Goal: Task Accomplishment & Management: Manage account settings

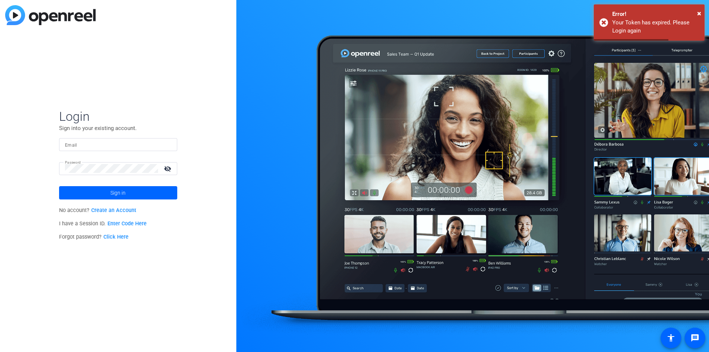
click at [84, 148] on input "Email" at bounding box center [118, 144] width 106 height 9
click at [93, 145] on input "Email" at bounding box center [118, 144] width 106 height 9
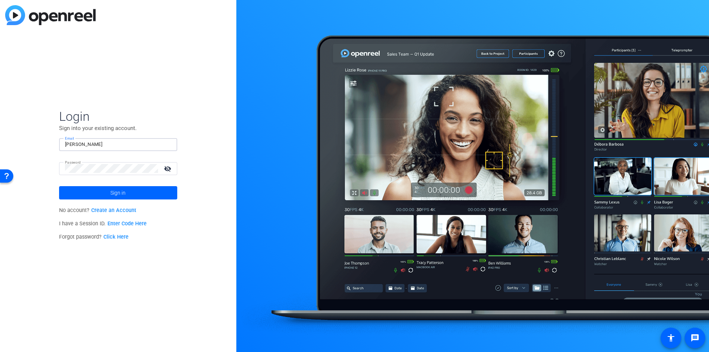
type input "[PERSON_NAME][EMAIL_ADDRESS][DOMAIN_NAME]"
click at [107, 196] on span at bounding box center [118, 193] width 118 height 18
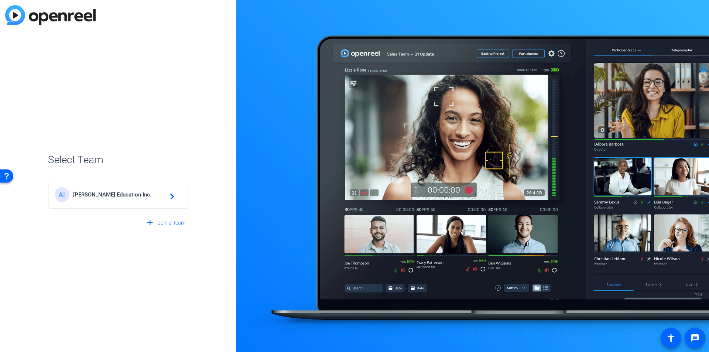
click at [126, 212] on div "add Join a Team" at bounding box center [118, 219] width 140 height 21
click at [127, 196] on span "[PERSON_NAME] Education Inc." at bounding box center [119, 194] width 92 height 7
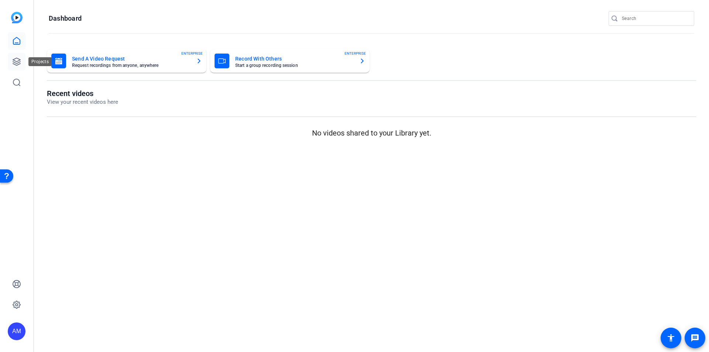
click at [21, 61] on link at bounding box center [17, 62] width 18 height 18
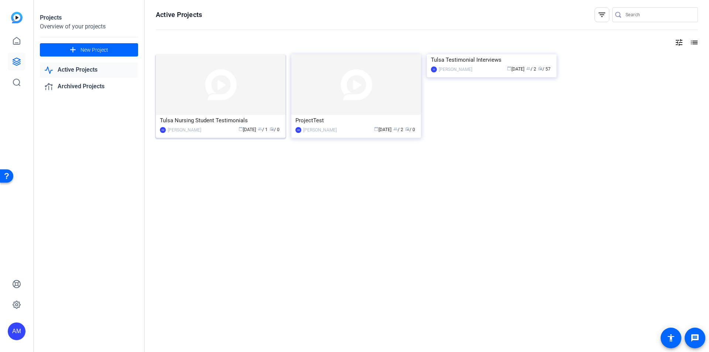
click at [230, 91] on img at bounding box center [221, 84] width 130 height 61
